Goal: Task Accomplishment & Management: Manage account settings

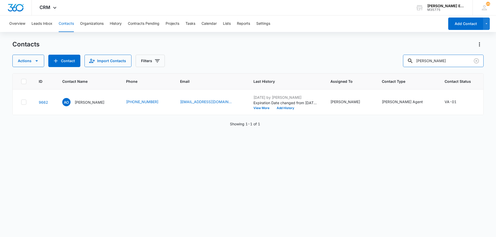
drag, startPoint x: 433, startPoint y: 63, endPoint x: 404, endPoint y: 61, distance: 28.7
click at [404, 61] on div "Actions Contact Import Contacts Filters [PERSON_NAME]" at bounding box center [247, 61] width 471 height 12
type input "fei"
click at [435, 59] on input "fei" at bounding box center [443, 61] width 81 height 12
type input "[PERSON_NAME]"
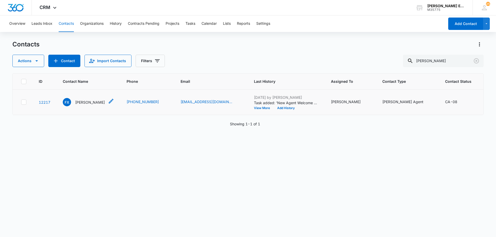
click at [82, 105] on p "[PERSON_NAME]" at bounding box center [90, 102] width 30 height 5
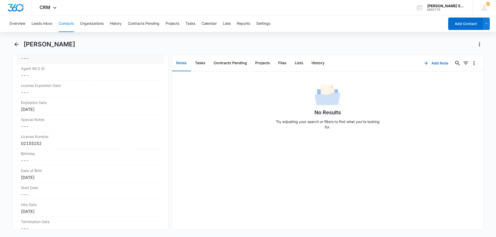
scroll to position [465, 0]
click at [53, 114] on div "Expiration Date Cancel Save Changes [DATE]" at bounding box center [90, 106] width 147 height 17
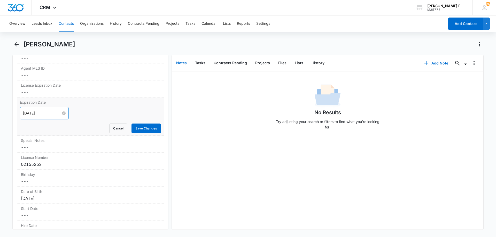
click at [53, 114] on input "[DATE]" at bounding box center [42, 114] width 38 height 6
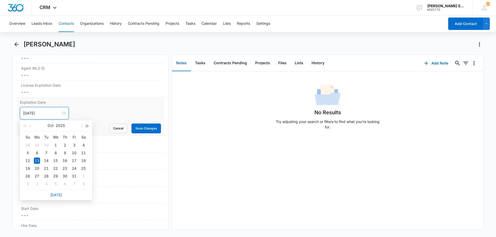
click at [87, 128] on button "button" at bounding box center [87, 126] width 6 height 10
type input "[DATE]"
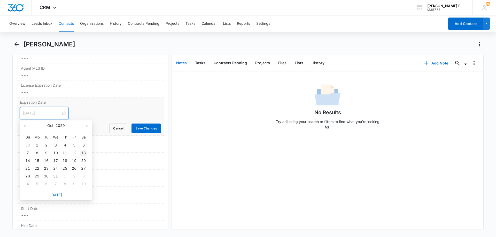
click at [85, 154] on div "13" at bounding box center [83, 153] width 6 height 6
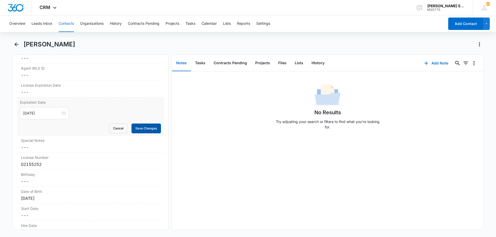
click at [133, 131] on button "Save Changes" at bounding box center [145, 129] width 29 height 10
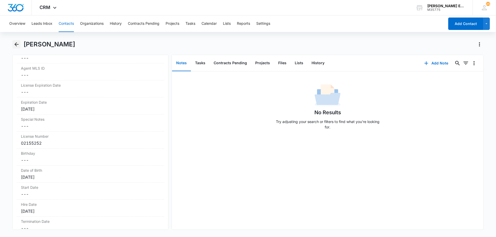
click at [16, 48] on button "Back" at bounding box center [16, 44] width 8 height 8
